Goal: Find specific page/section: Find specific page/section

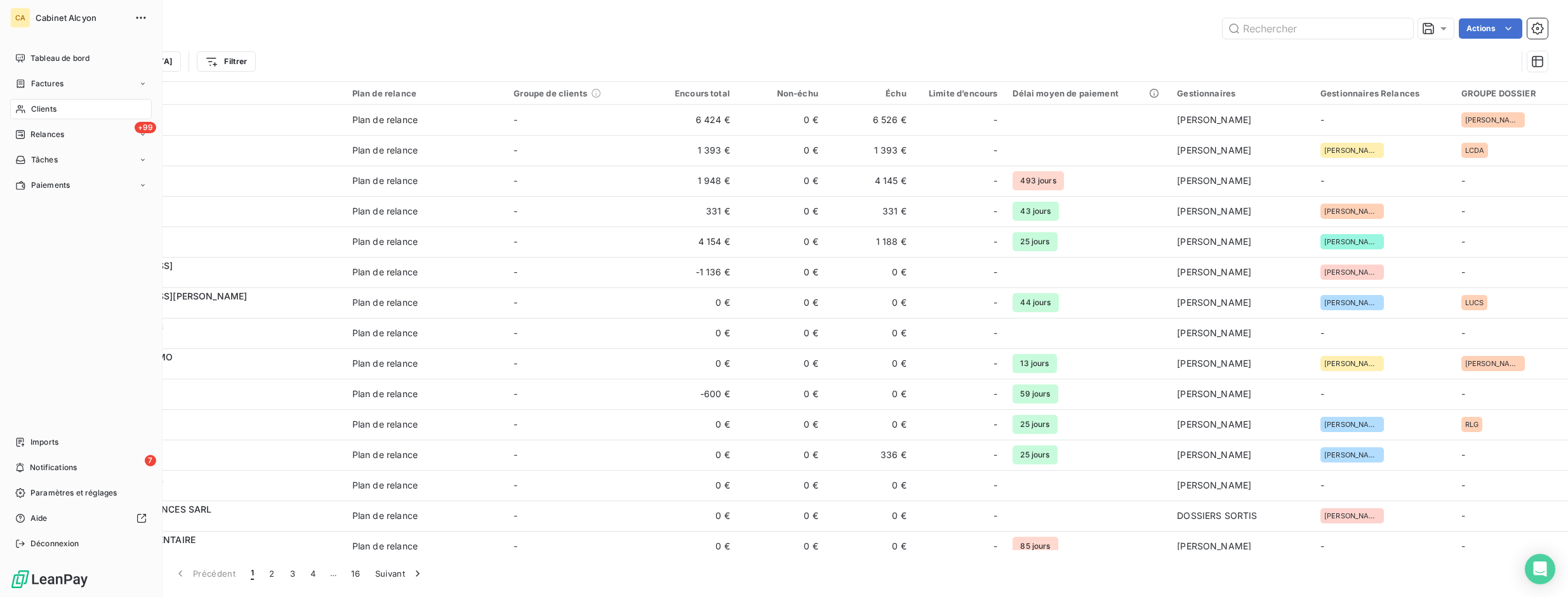
click at [42, 110] on span "Clients" at bounding box center [44, 109] width 26 height 11
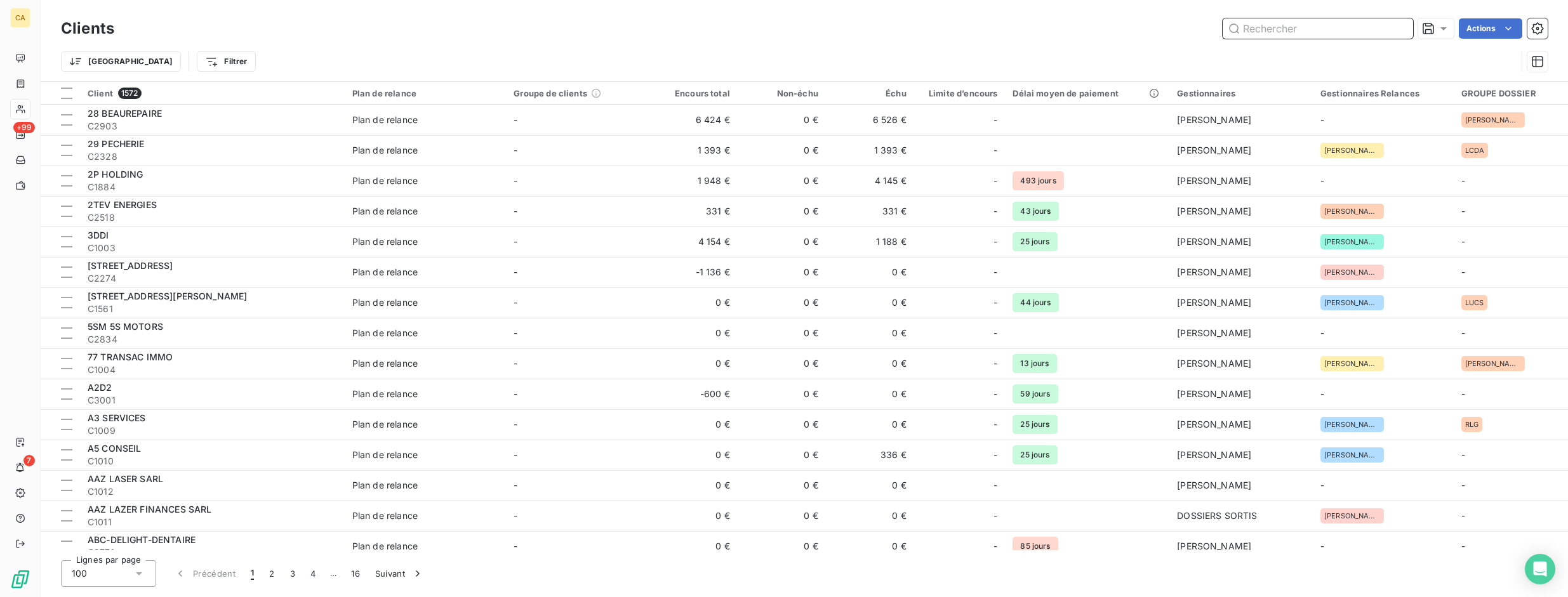
click at [1272, 24] on input "text" at bounding box center [1318, 28] width 190 height 21
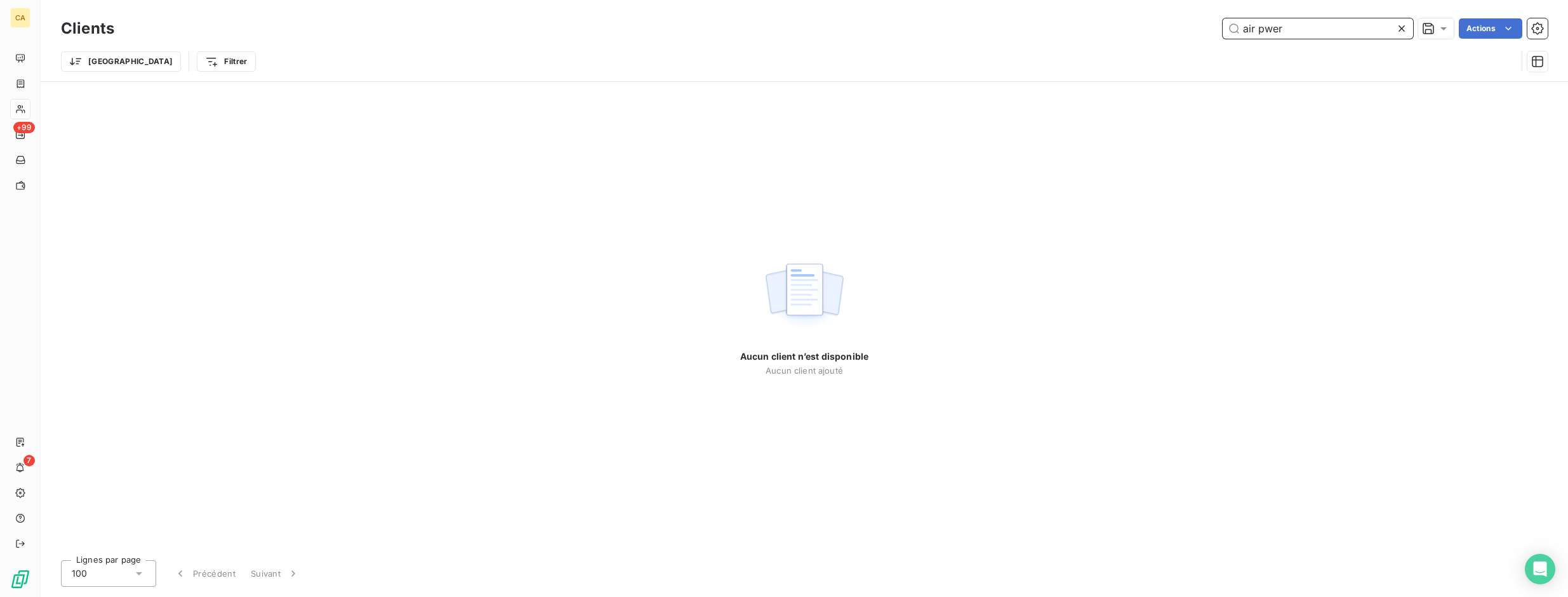
click at [1262, 31] on input "air pwer" at bounding box center [1318, 28] width 190 height 21
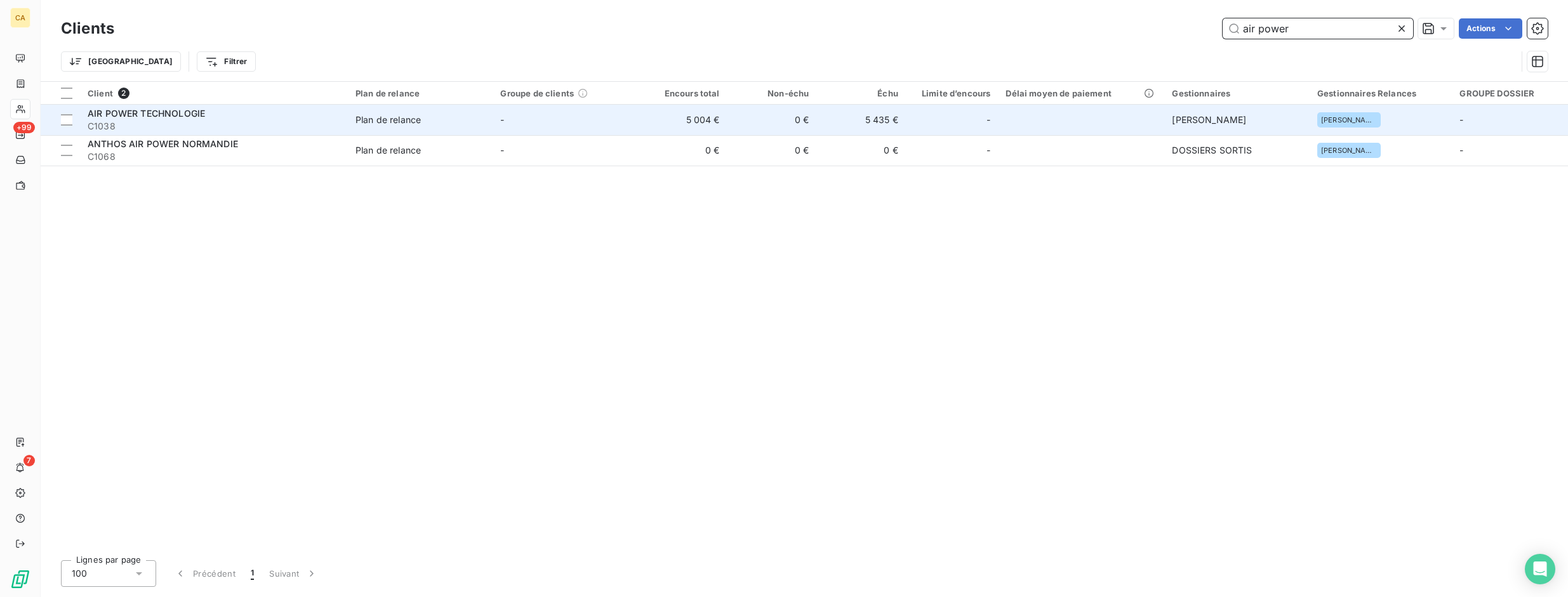
type input "air power"
click at [174, 109] on span "AIR POWER TECHNOLOGIE" at bounding box center [146, 113] width 117 height 11
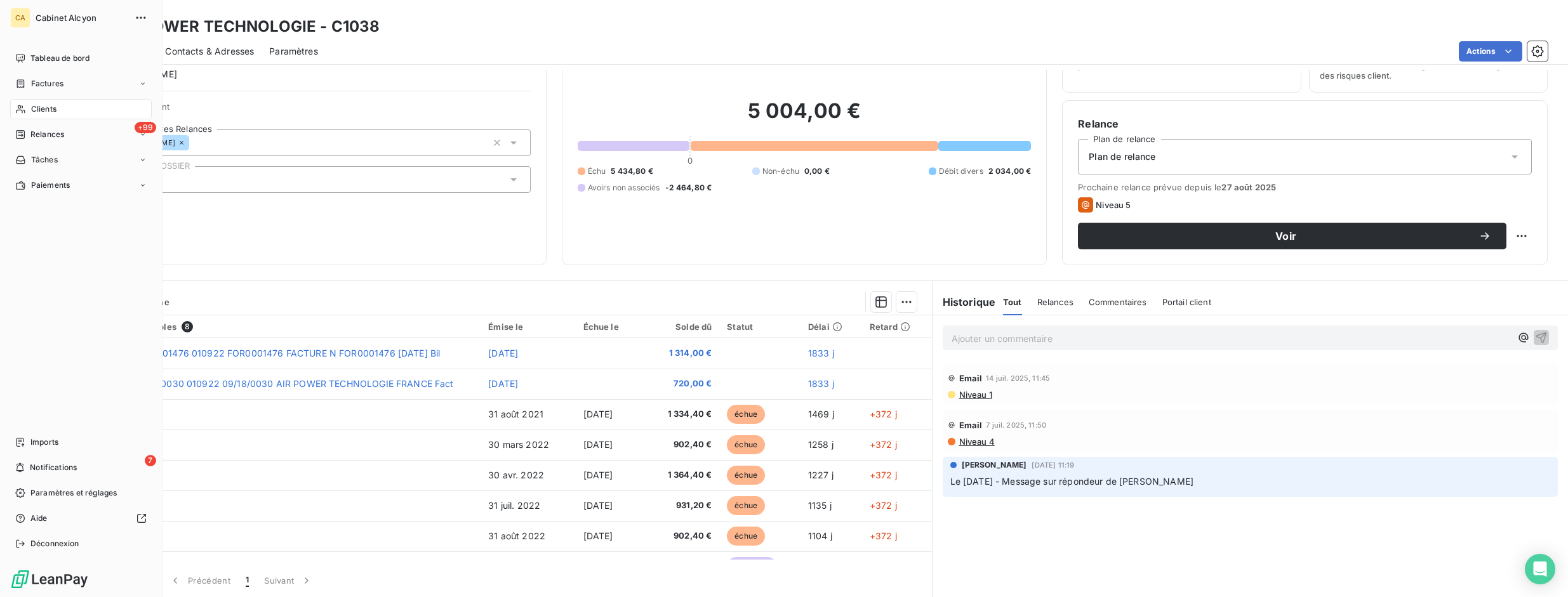
click at [35, 111] on span "Clients" at bounding box center [44, 109] width 26 height 11
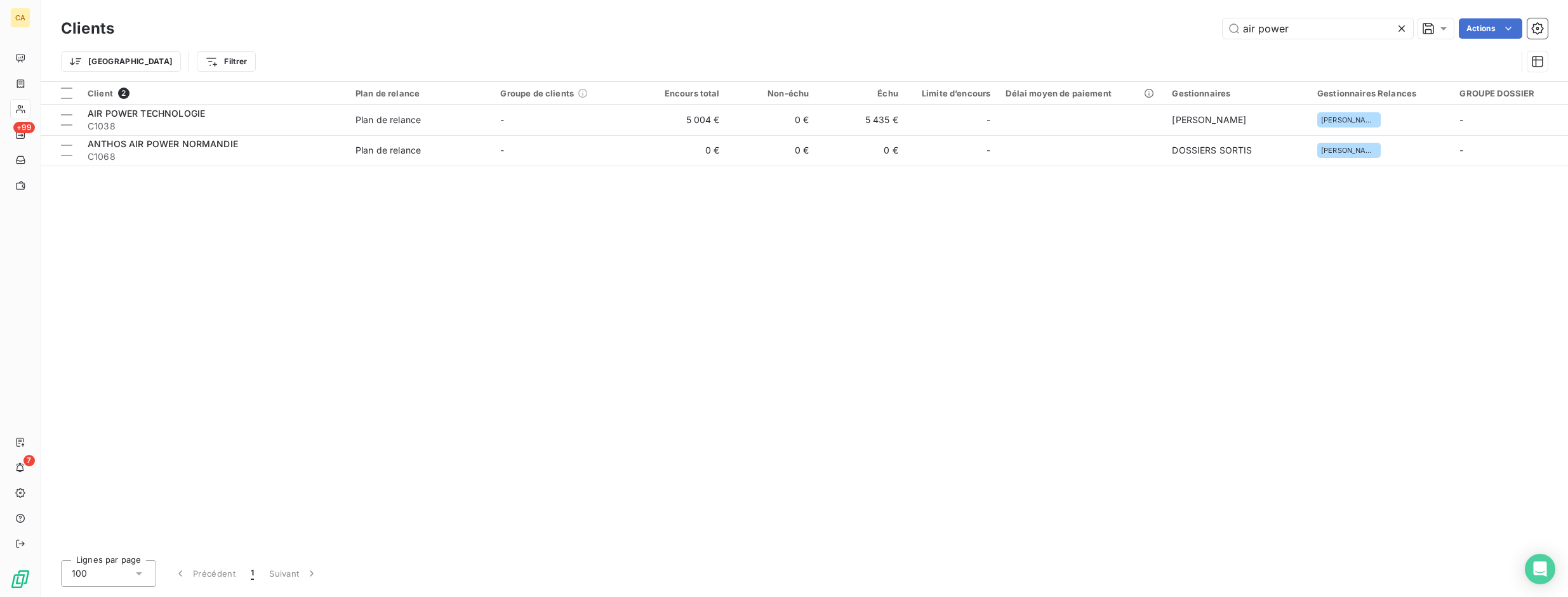
drag, startPoint x: 1296, startPoint y: 32, endPoint x: 1209, endPoint y: 27, distance: 87.1
click at [1209, 27] on div "air power Actions" at bounding box center [838, 28] width 1418 height 21
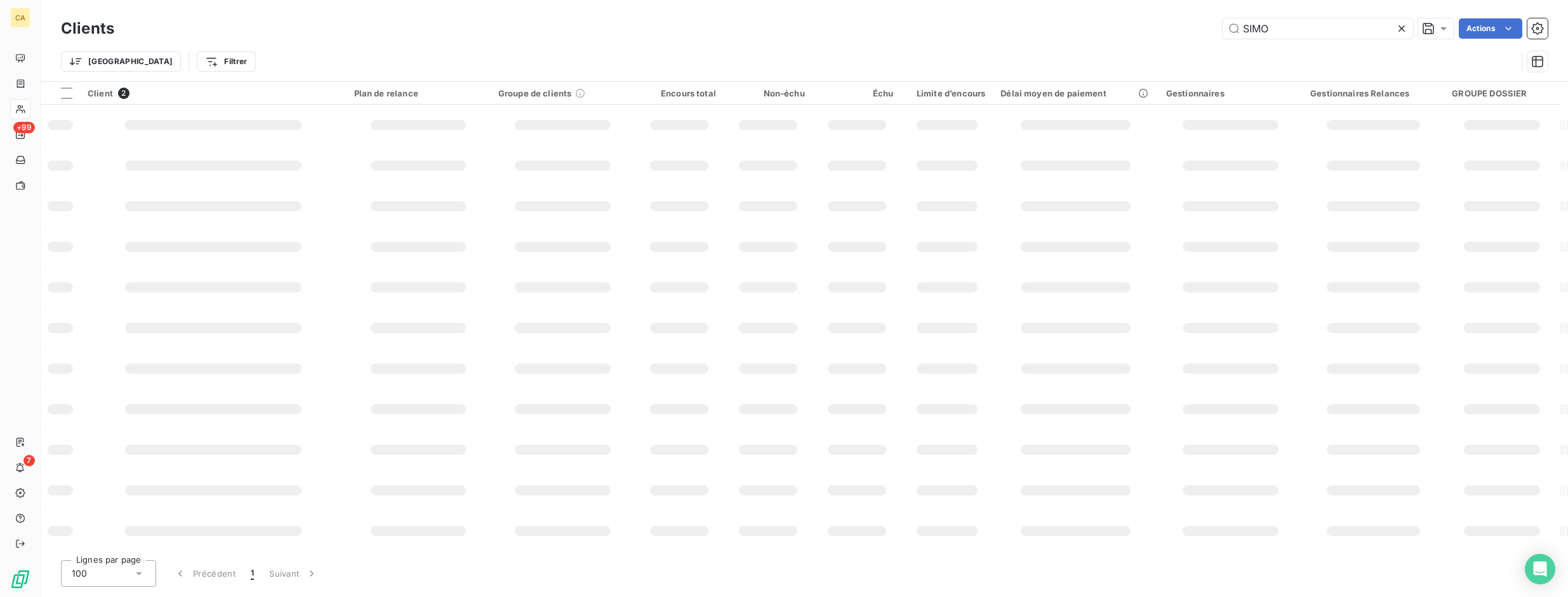
type input "SIMO"
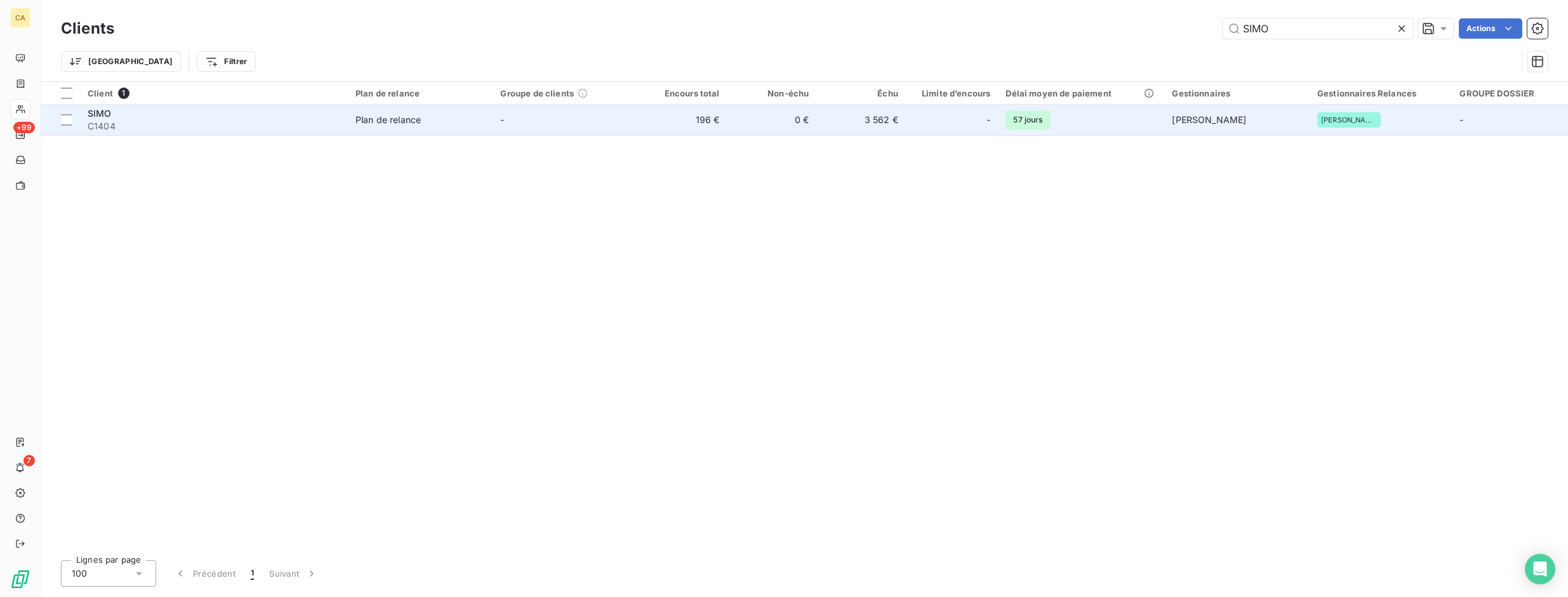
click at [89, 114] on span "SIMO" at bounding box center [99, 113] width 24 height 11
